Goal: Task Accomplishment & Management: Complete application form

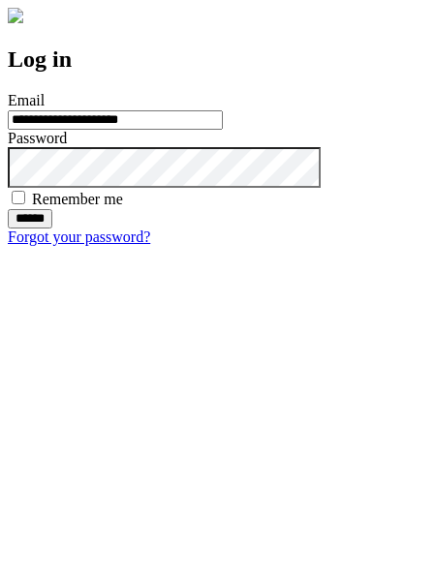
type input "**********"
click at [52, 229] on input "******" at bounding box center [30, 218] width 45 height 19
